Goal: Navigation & Orientation: Find specific page/section

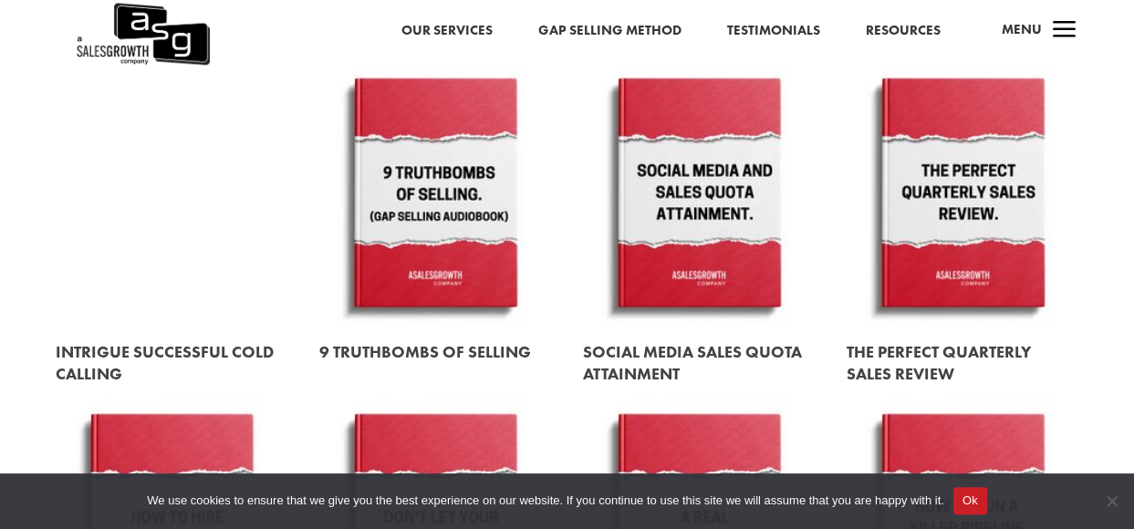
scroll to position [1350, 0]
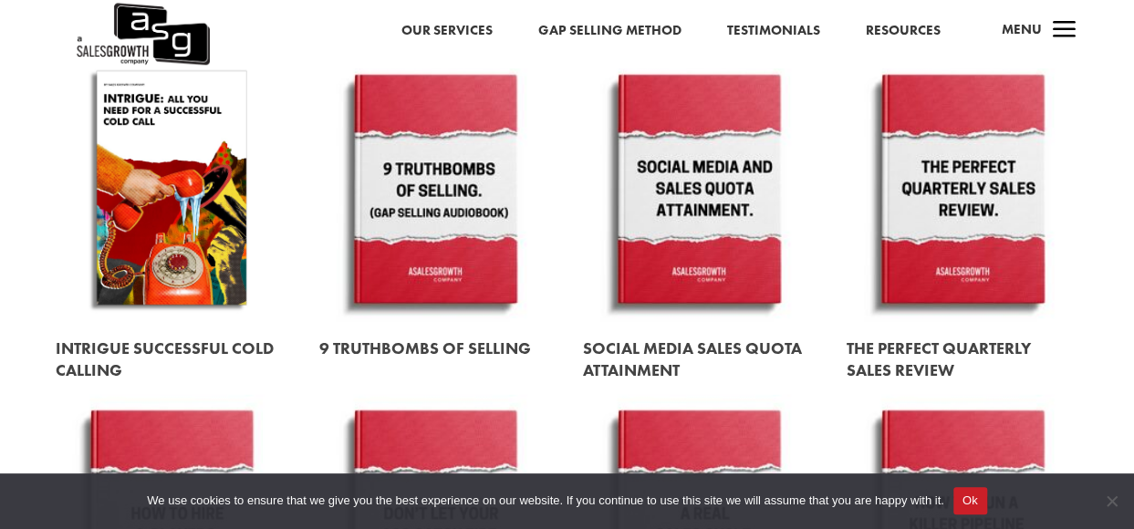
click at [150, 194] on link at bounding box center [172, 190] width 232 height 264
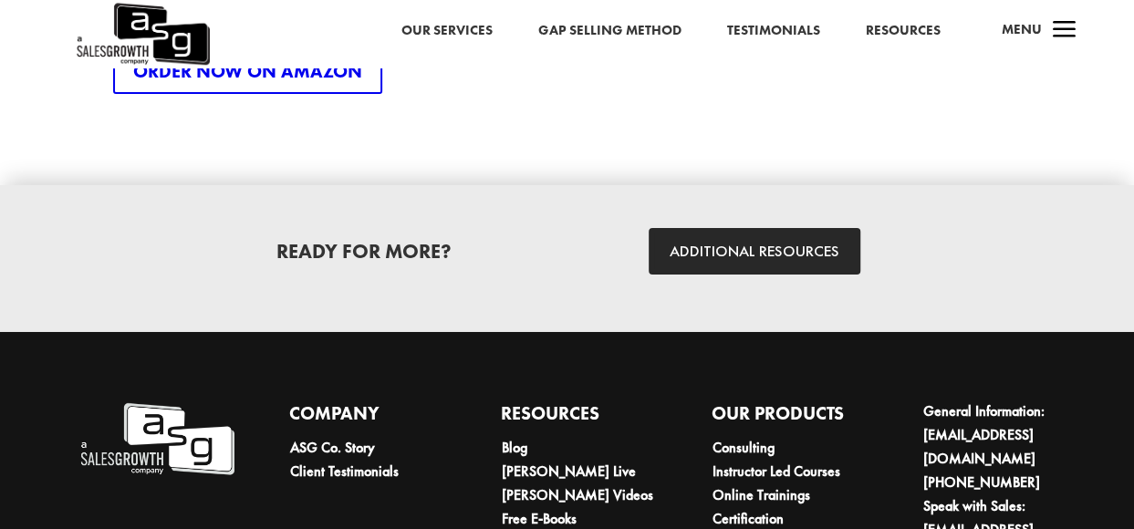
scroll to position [3105, 0]
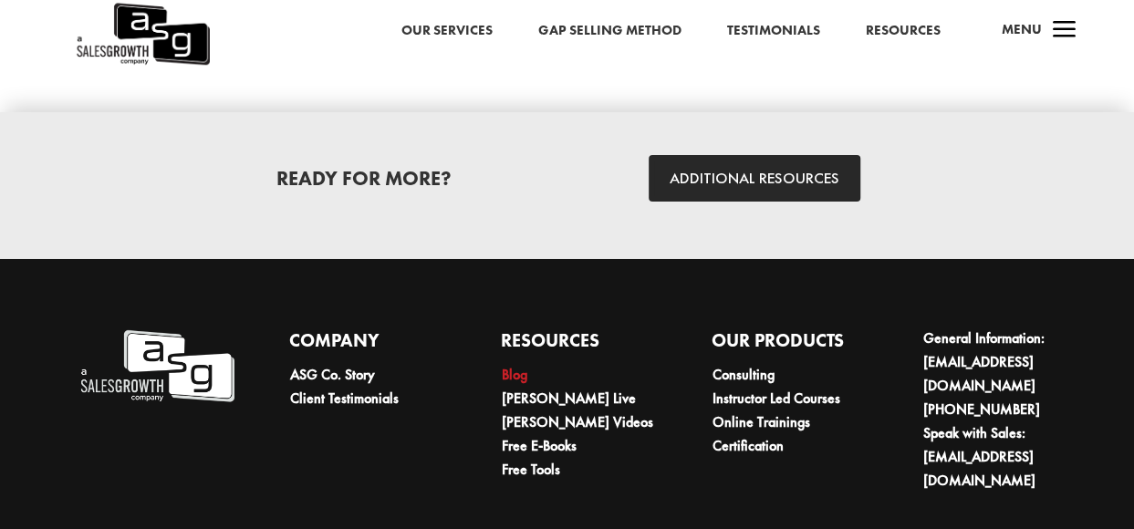
click at [519, 380] on link "Blog" at bounding box center [514, 374] width 26 height 19
